Goal: Task Accomplishment & Management: Use online tool/utility

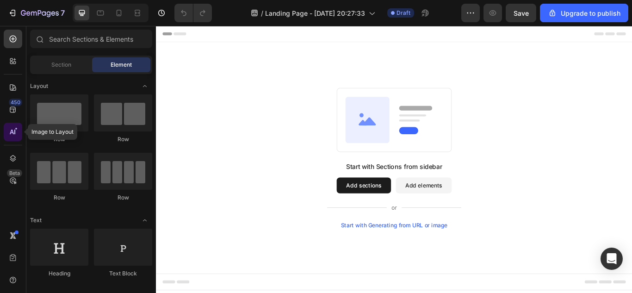
click at [16, 132] on icon at bounding box center [12, 131] width 9 height 9
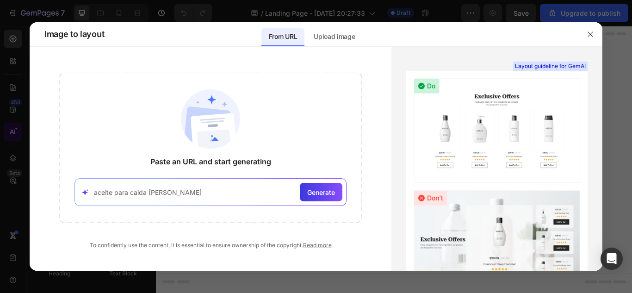
type input "aceite para caida de cabello"
click at [317, 194] on span "Generate" at bounding box center [321, 192] width 28 height 10
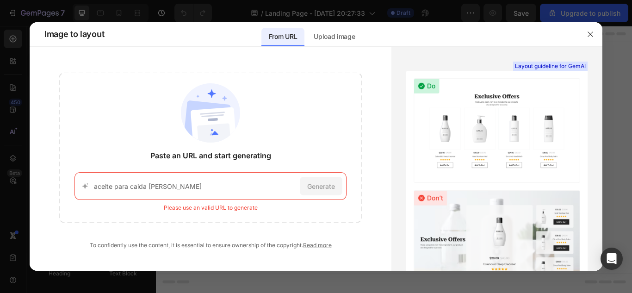
click at [267, 187] on input "aceite para caida de cabello" at bounding box center [195, 186] width 203 height 10
drag, startPoint x: 202, startPoint y: 183, endPoint x: 0, endPoint y: 173, distance: 202.5
click at [0, 173] on div "Image to layout From URL Upload image Paste an URL and start generating aceite …" at bounding box center [316, 146] width 632 height 293
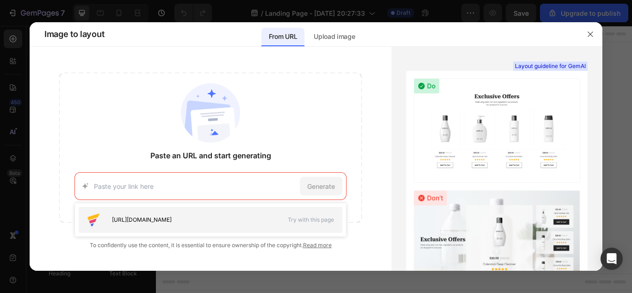
click at [172, 221] on span "https://seal-commerce-asia.myshopify.com/pages/image-to-layout-demo-page" at bounding box center [142, 220] width 60 height 8
type input "https://seal-commerce-asia.myshopify.com/pages/image-to-layout-demo-page"
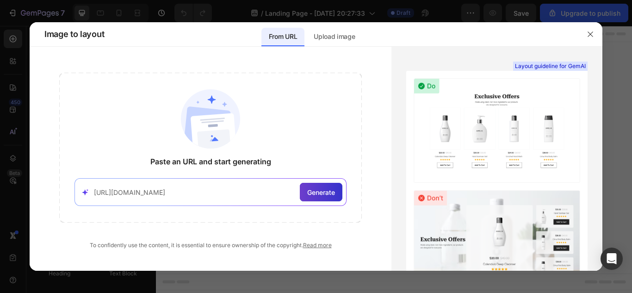
click at [322, 189] on span "Generate" at bounding box center [321, 192] width 28 height 10
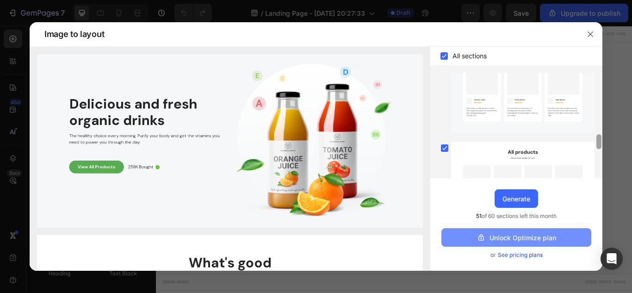
drag, startPoint x: 600, startPoint y: 90, endPoint x: 578, endPoint y: 236, distance: 147.5
click at [586, 0] on html "7 / Landing Page - Sep 28, 20:27:33 Draft Preview Save Upgrade to publish 450 B…" at bounding box center [316, 0] width 632 height 0
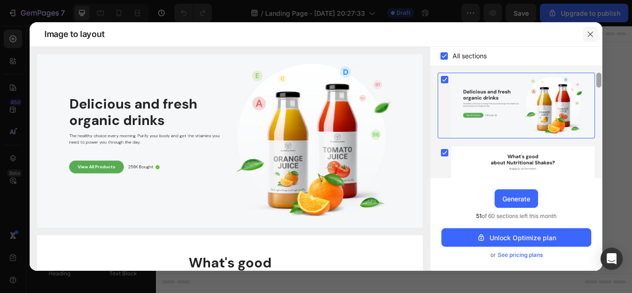
drag, startPoint x: 598, startPoint y: 137, endPoint x: 585, endPoint y: 34, distance: 104.1
click at [585, 35] on div "Image to layout All sections Upgrade to Optimize plan and get unlimited generat…" at bounding box center [316, 146] width 573 height 249
click at [588, 33] on icon "button" at bounding box center [590, 34] width 7 height 7
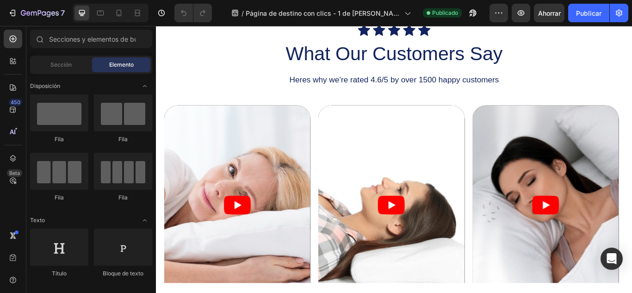
scroll to position [1089, 0]
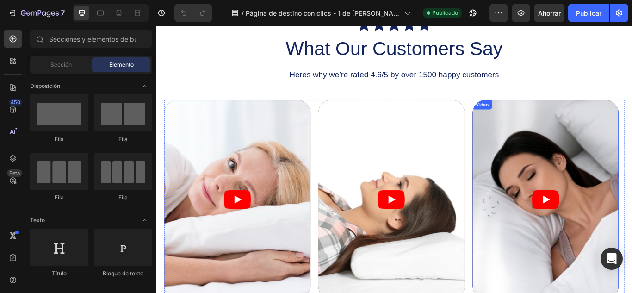
click at [632, 184] on article at bounding box center [610, 228] width 170 height 232
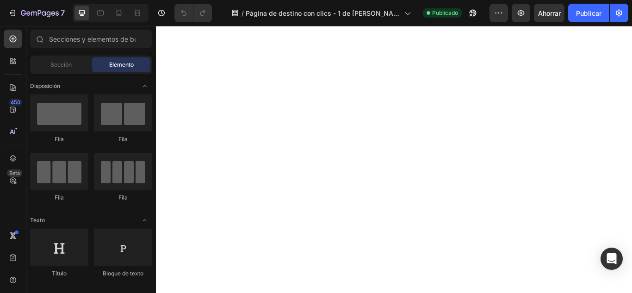
scroll to position [1071, 0]
